Goal: Task Accomplishment & Management: Manage account settings

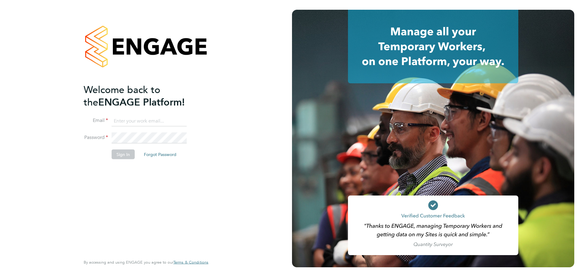
type input "[PERSON_NAME][EMAIL_ADDRESS][DOMAIN_NAME]"
click at [116, 158] on button "Sign In" at bounding box center [123, 154] width 23 height 10
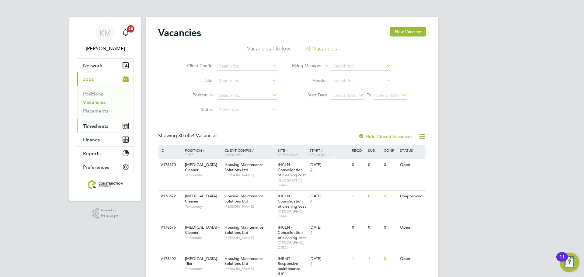
click at [96, 125] on span "Timesheets" at bounding box center [95, 126] width 25 height 6
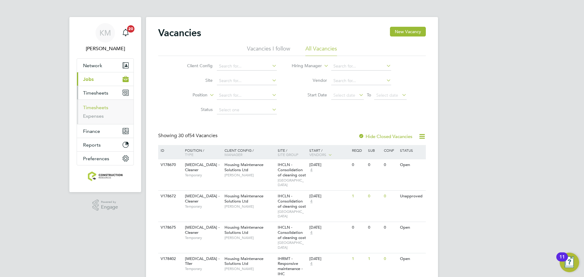
click at [101, 105] on link "Timesheets" at bounding box center [95, 108] width 25 height 6
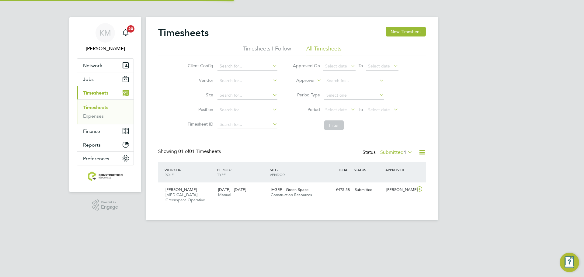
scroll to position [16, 53]
click at [332, 112] on span "Select date" at bounding box center [336, 109] width 22 height 5
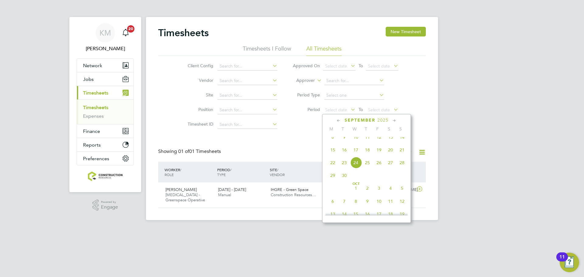
click at [330, 155] on span "15" at bounding box center [333, 150] width 12 height 12
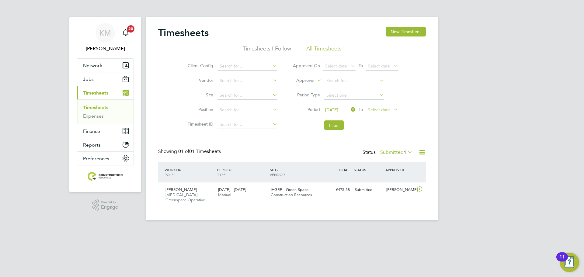
click at [377, 106] on span "Select date" at bounding box center [382, 110] width 33 height 8
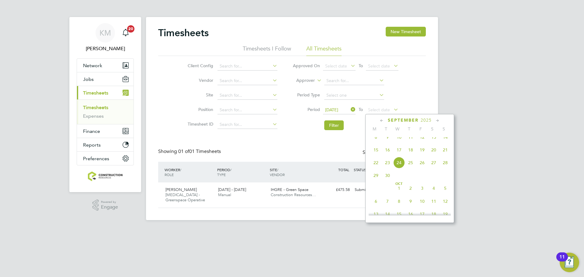
click at [445, 156] on span "21" at bounding box center [445, 150] width 12 height 12
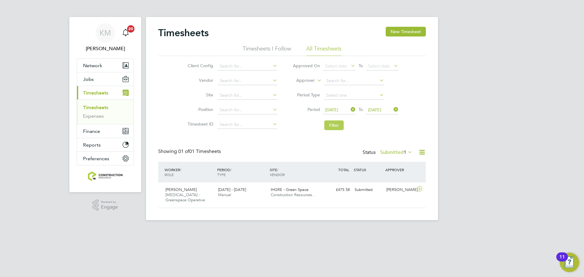
click at [331, 121] on button "Filter" at bounding box center [333, 125] width 19 height 10
click at [403, 150] on span "1" at bounding box center [404, 152] width 3 height 6
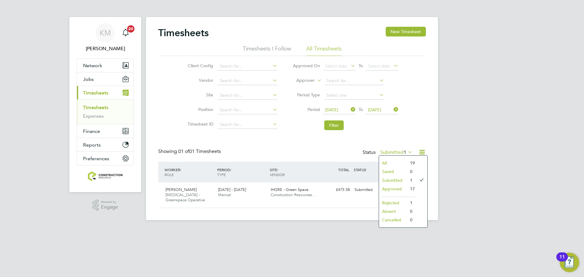
click at [274, 131] on li "Timesheet ID" at bounding box center [231, 124] width 107 height 15
click at [415, 190] on div at bounding box center [420, 190] width 11 height 10
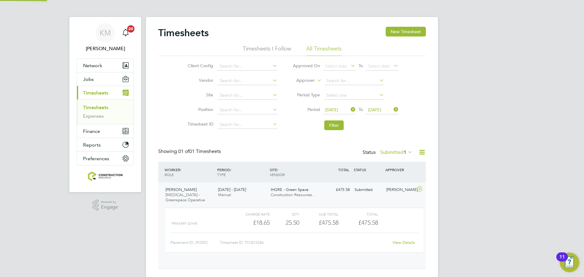
scroll to position [10, 59]
click at [403, 241] on link "View Details" at bounding box center [403, 242] width 22 height 5
click at [342, 124] on button "Filter" at bounding box center [333, 125] width 19 height 10
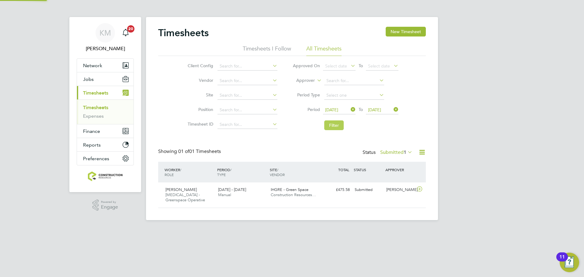
scroll to position [16, 53]
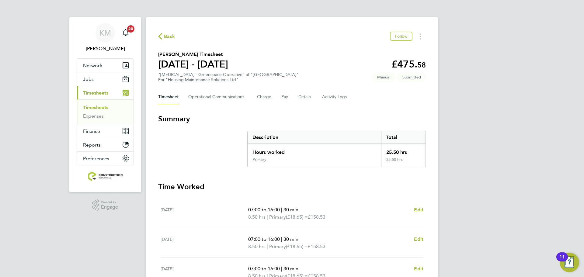
click at [296, 96] on div "Timesheet Operational Communications Charge Pay Details Activity Logs" at bounding box center [292, 97] width 268 height 15
click at [303, 97] on button "Details" at bounding box center [305, 97] width 14 height 15
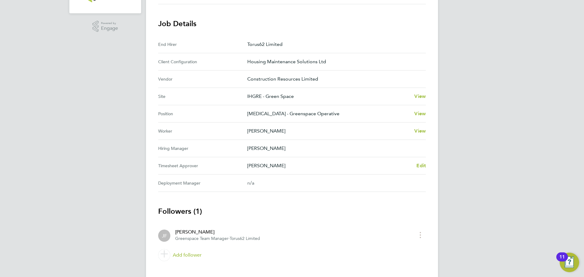
scroll to position [190, 0]
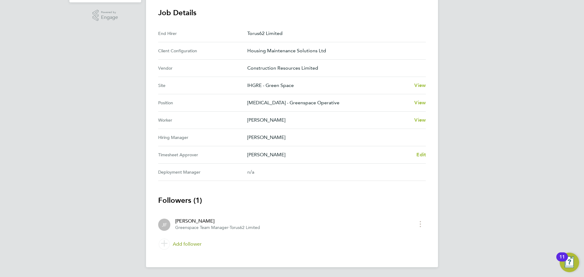
click at [185, 242] on link "Add follower" at bounding box center [292, 244] width 268 height 17
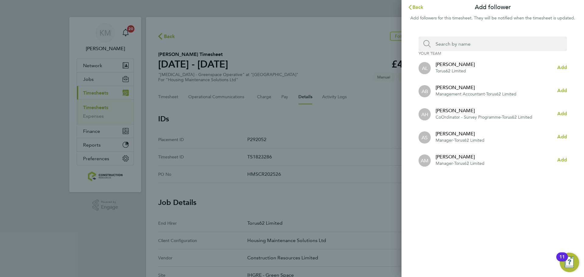
click at [447, 37] on input "Search team member by name:" at bounding box center [494, 43] width 129 height 15
type input "christ"
click at [559, 94] on button "Add" at bounding box center [562, 90] width 10 height 7
click at [421, 7] on span "Back" at bounding box center [417, 7] width 11 height 6
